Goal: Transaction & Acquisition: Obtain resource

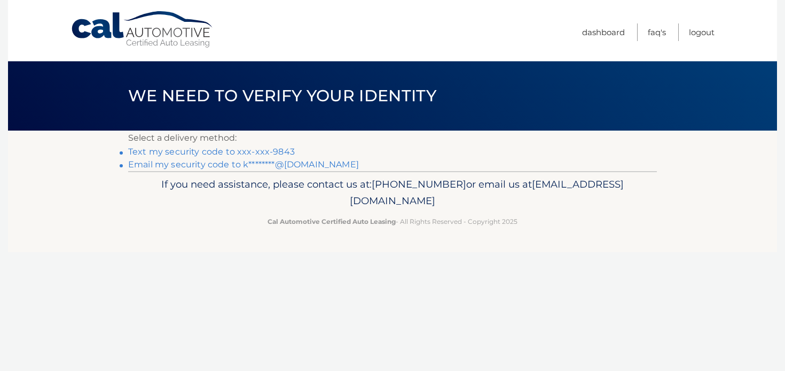
click at [271, 149] on link "Text my security code to xxx-xxx-9843" at bounding box center [211, 152] width 167 height 10
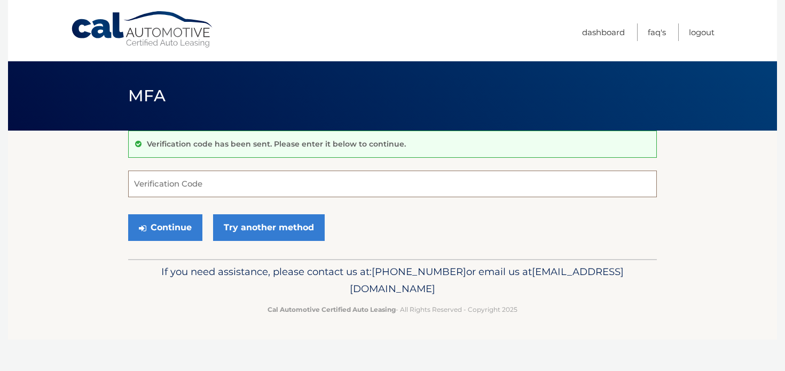
click at [267, 190] on input "Verification Code" at bounding box center [392, 184] width 528 height 27
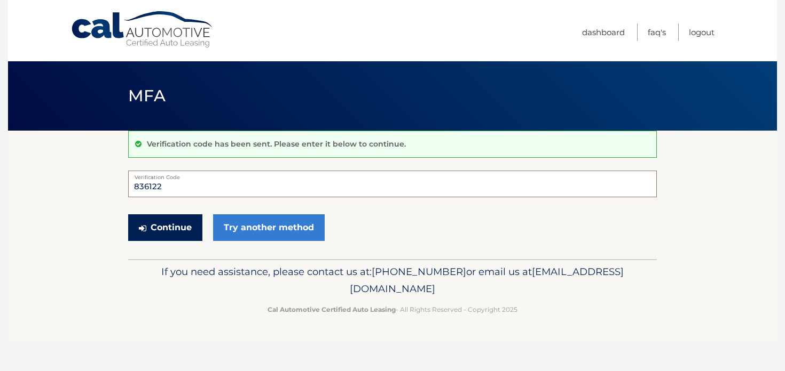
type input "836122"
click at [177, 225] on button "Continue" at bounding box center [165, 228] width 74 height 27
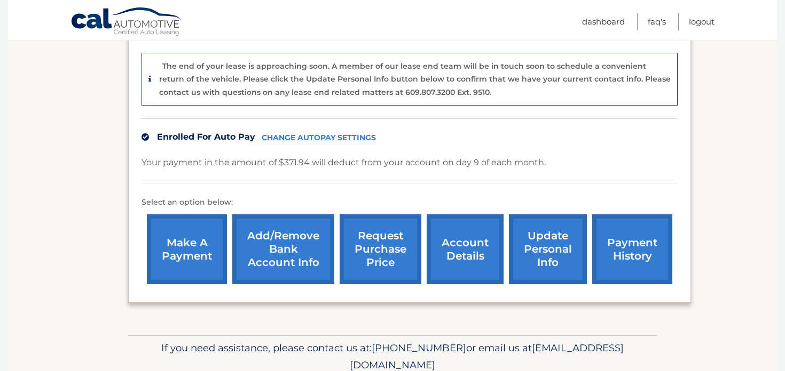
scroll to position [257, 0]
click at [450, 240] on link "account details" at bounding box center [464, 249] width 77 height 70
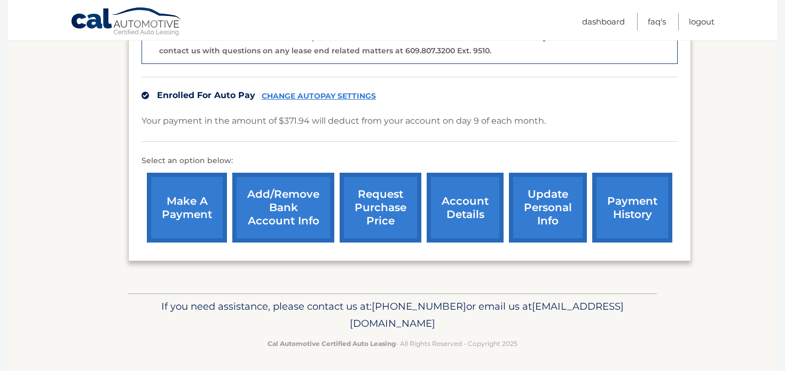
scroll to position [300, 0]
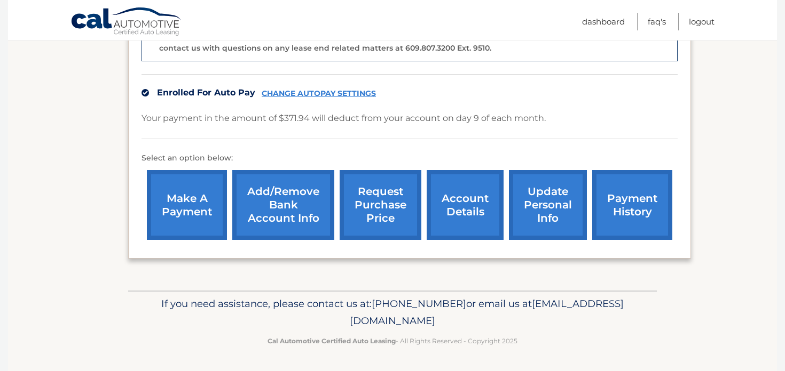
click at [482, 211] on link "account details" at bounding box center [464, 205] width 77 height 70
click at [373, 209] on link "request purchase price" at bounding box center [380, 205] width 82 height 70
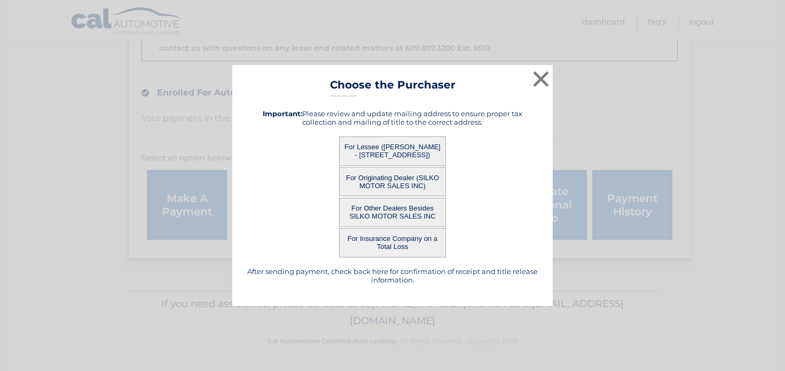
click at [402, 146] on button "For Lessee ([PERSON_NAME] - [STREET_ADDRESS])" at bounding box center [392, 151] width 107 height 29
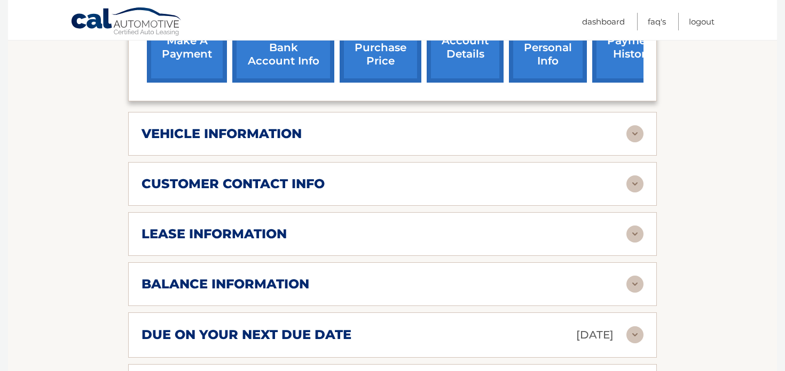
scroll to position [414, 0]
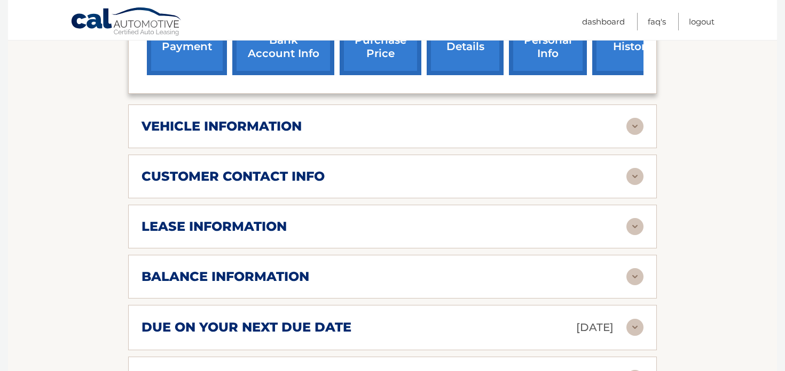
click at [350, 214] on div "lease information Contract Start Date [DATE] Term 39 Maturity Date [DATE] Start…" at bounding box center [392, 227] width 528 height 44
click at [644, 223] on div "lease information Contract Start Date [DATE] Term 39 Maturity Date [DATE] Start…" at bounding box center [392, 227] width 528 height 44
click at [642, 225] on img at bounding box center [634, 226] width 17 height 17
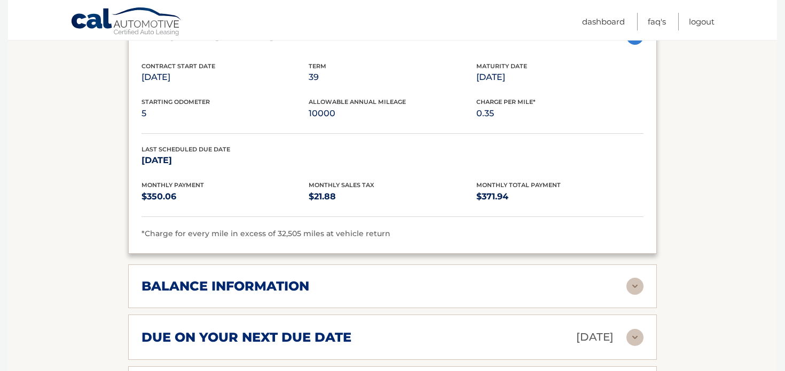
scroll to position [639, 0]
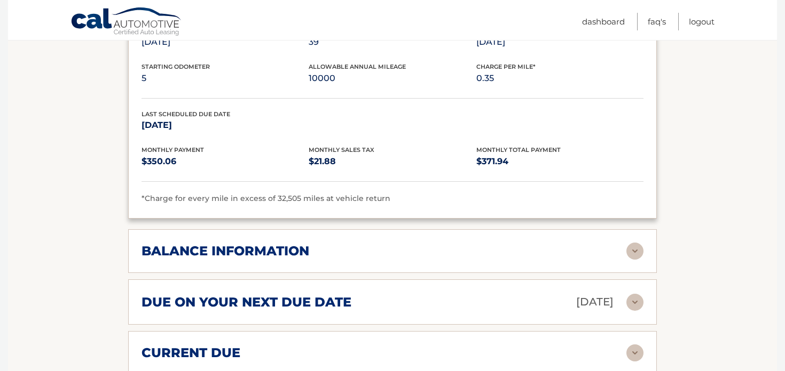
click at [561, 256] on div "balance information" at bounding box center [383, 251] width 485 height 16
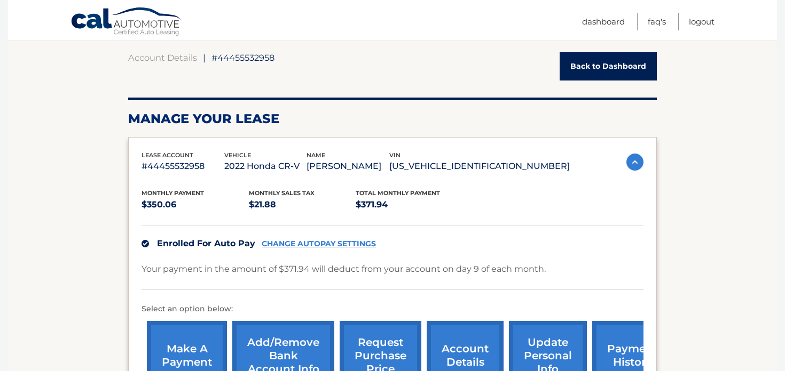
scroll to position [99, 0]
